Goal: Obtain resource: Download file/media

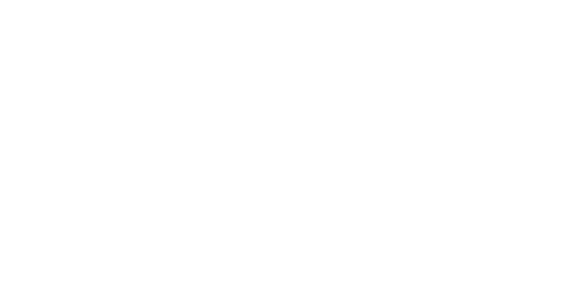
scroll to position [184, 0]
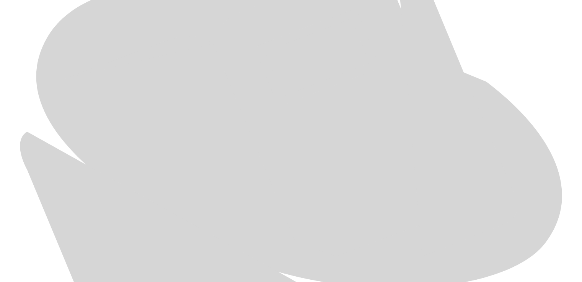
scroll to position [392, 0]
